Goal: Find contact information: Find contact information

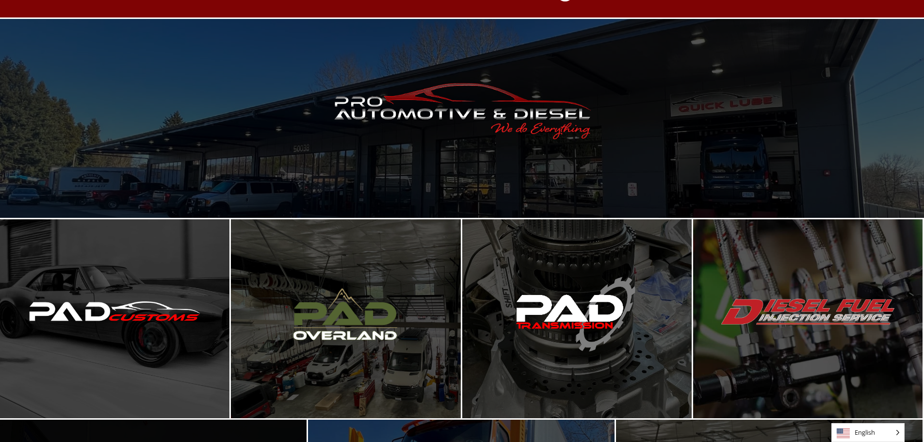
scroll to position [36, 0]
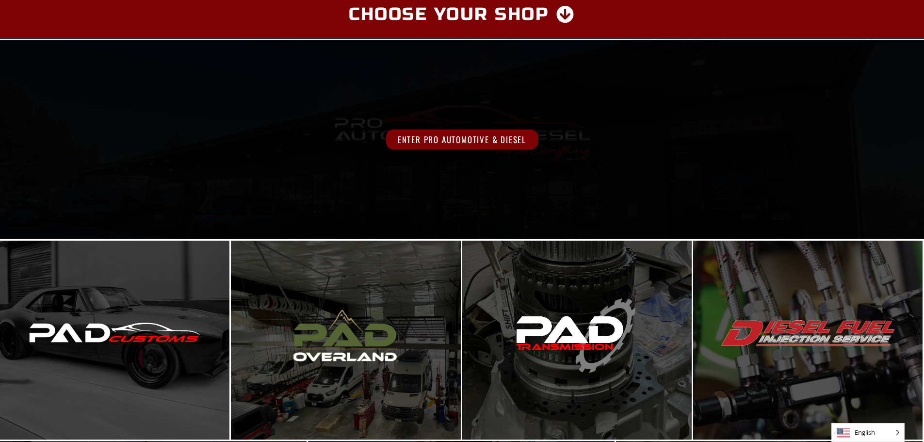
click at [434, 144] on span "Enter Pro Automotive & Diesel" at bounding box center [462, 139] width 152 height 20
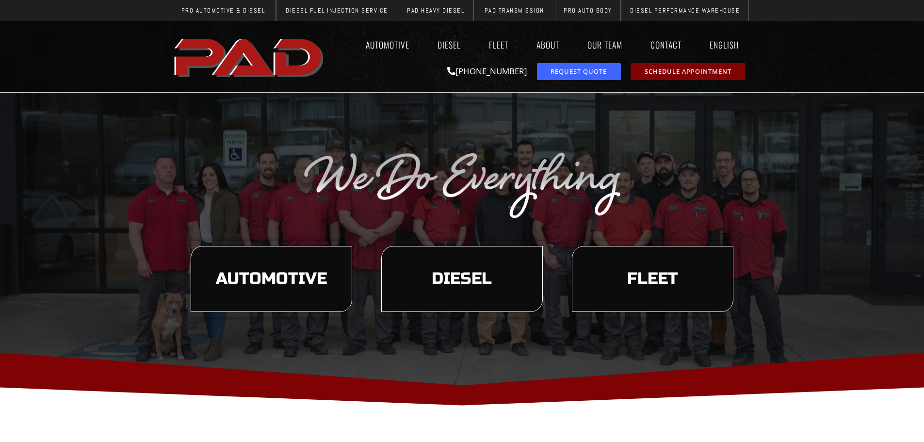
drag, startPoint x: 529, startPoint y: 71, endPoint x: 469, endPoint y: 77, distance: 60.9
click at [469, 77] on div "[PHONE_NUMBER]" at bounding box center [430, 71] width 204 height 27
copy link "[PHONE_NUMBER]"
